Goal: Check status

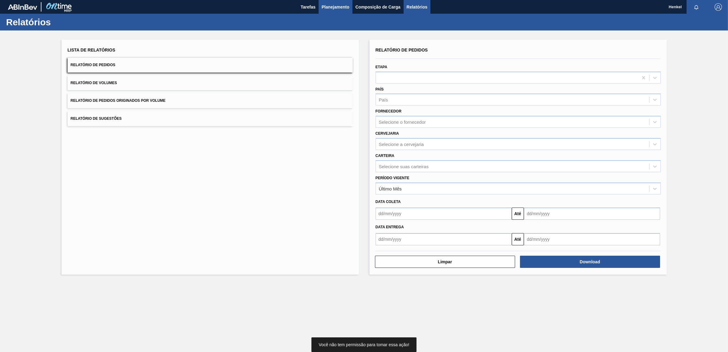
click at [336, 5] on span "Planejamento" at bounding box center [336, 6] width 28 height 7
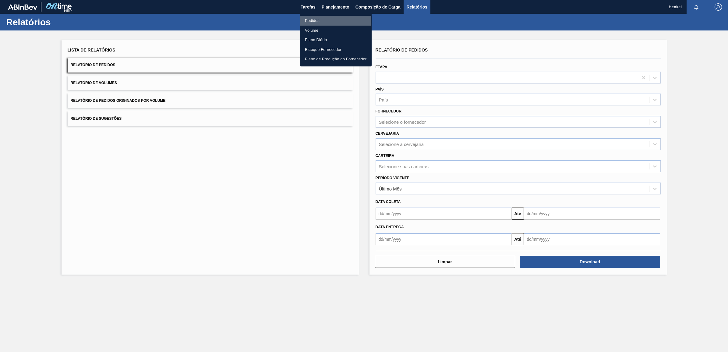
click at [310, 19] on li "Pedidos" at bounding box center [336, 21] width 72 height 10
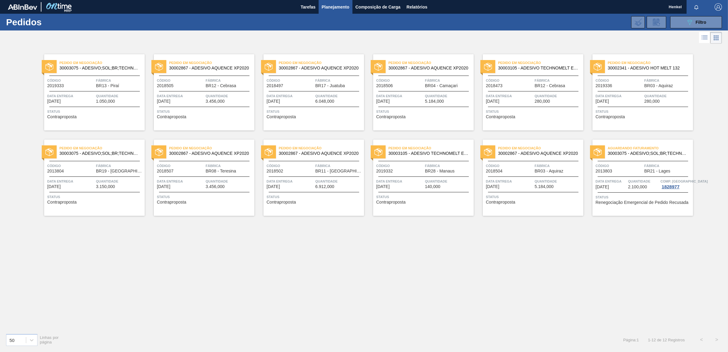
click at [657, 184] on span "Quantidade" at bounding box center [643, 181] width 31 height 6
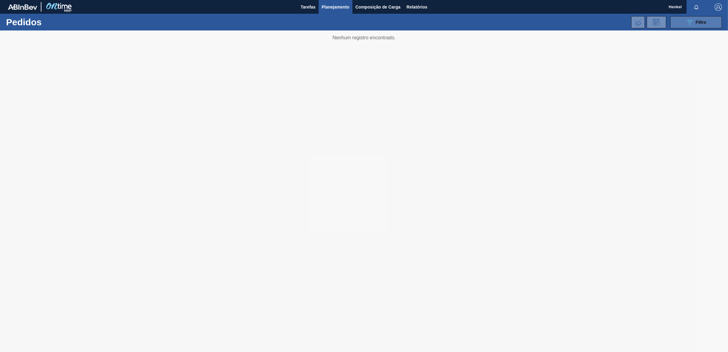
click at [700, 21] on span "Filtro" at bounding box center [701, 22] width 11 height 5
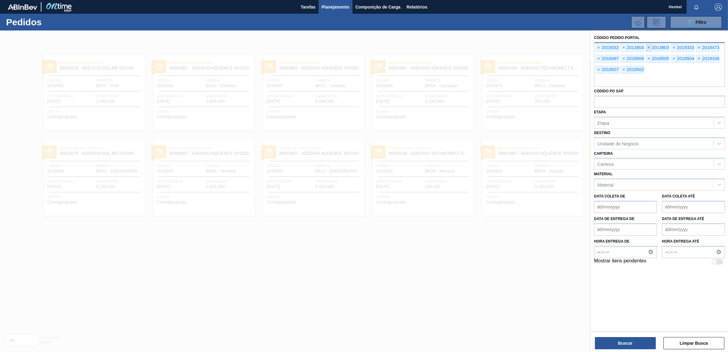
click at [649, 48] on span "×" at bounding box center [649, 47] width 6 height 7
click at [619, 344] on button "Buscar" at bounding box center [625, 343] width 61 height 12
